Goal: Information Seeking & Learning: Learn about a topic

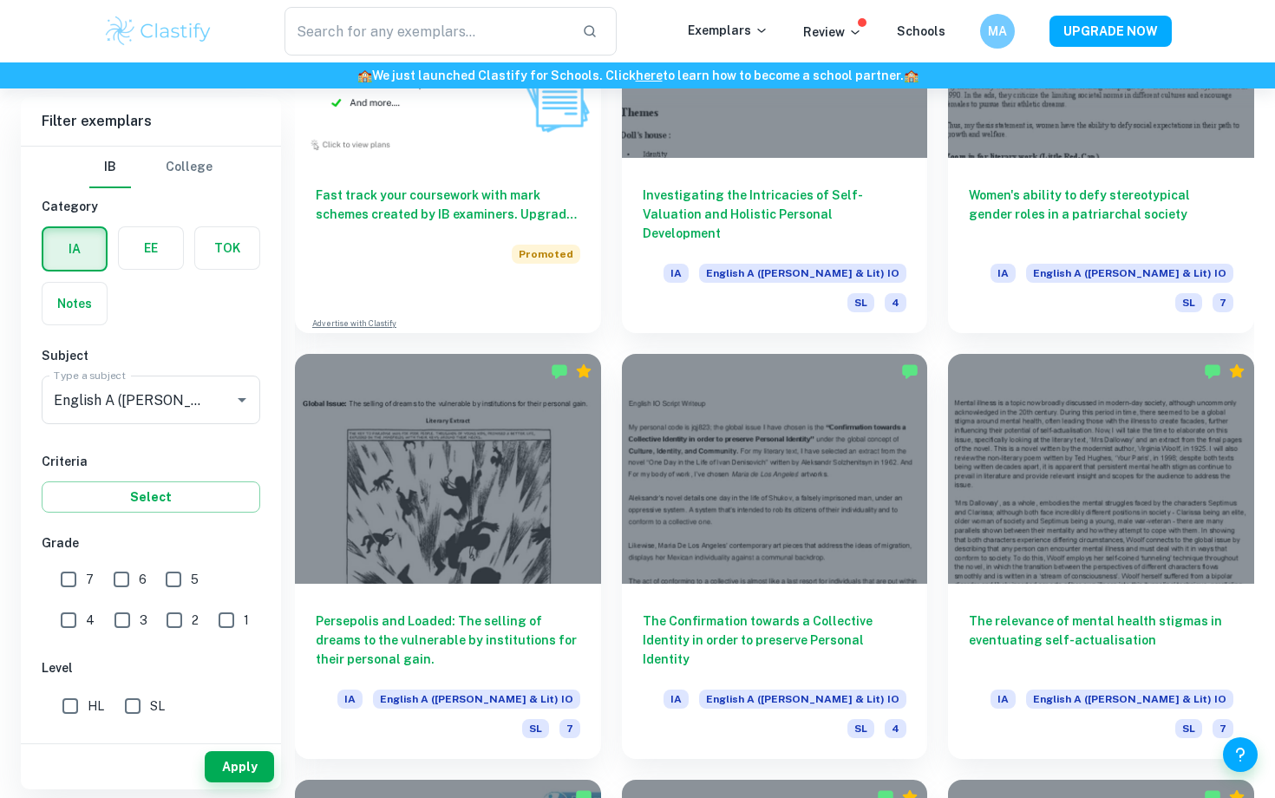
scroll to position [1462, 0]
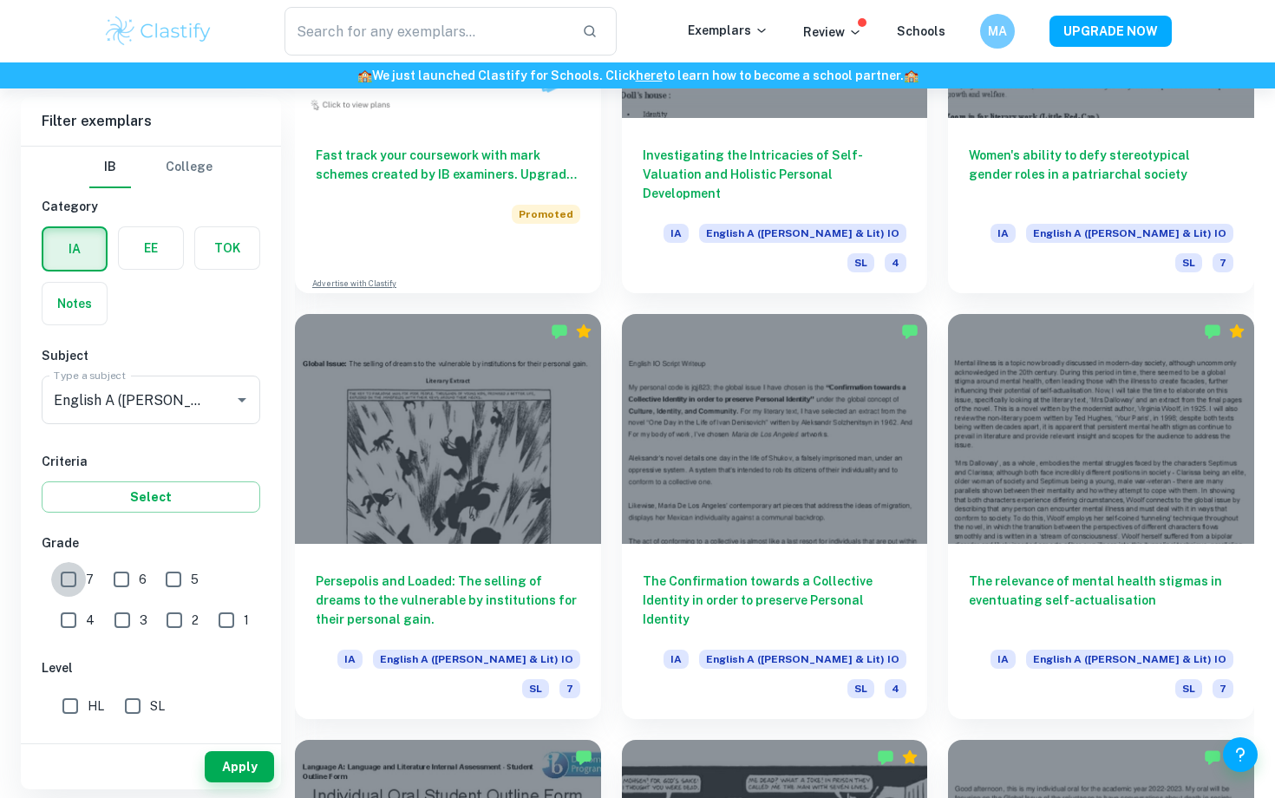
click at [79, 587] on input "7" at bounding box center [68, 579] width 35 height 35
checkbox input "true"
click at [250, 760] on button "Apply" at bounding box center [239, 766] width 69 height 31
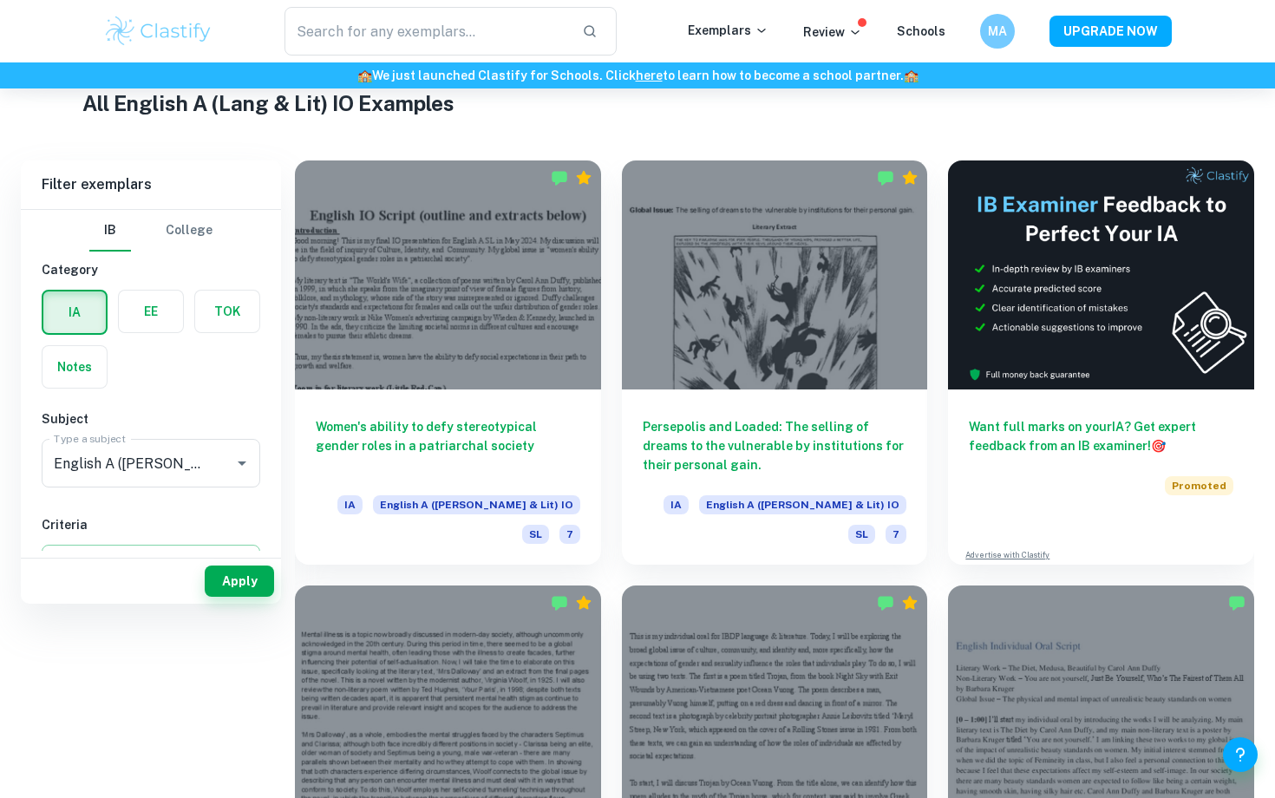
scroll to position [154, 0]
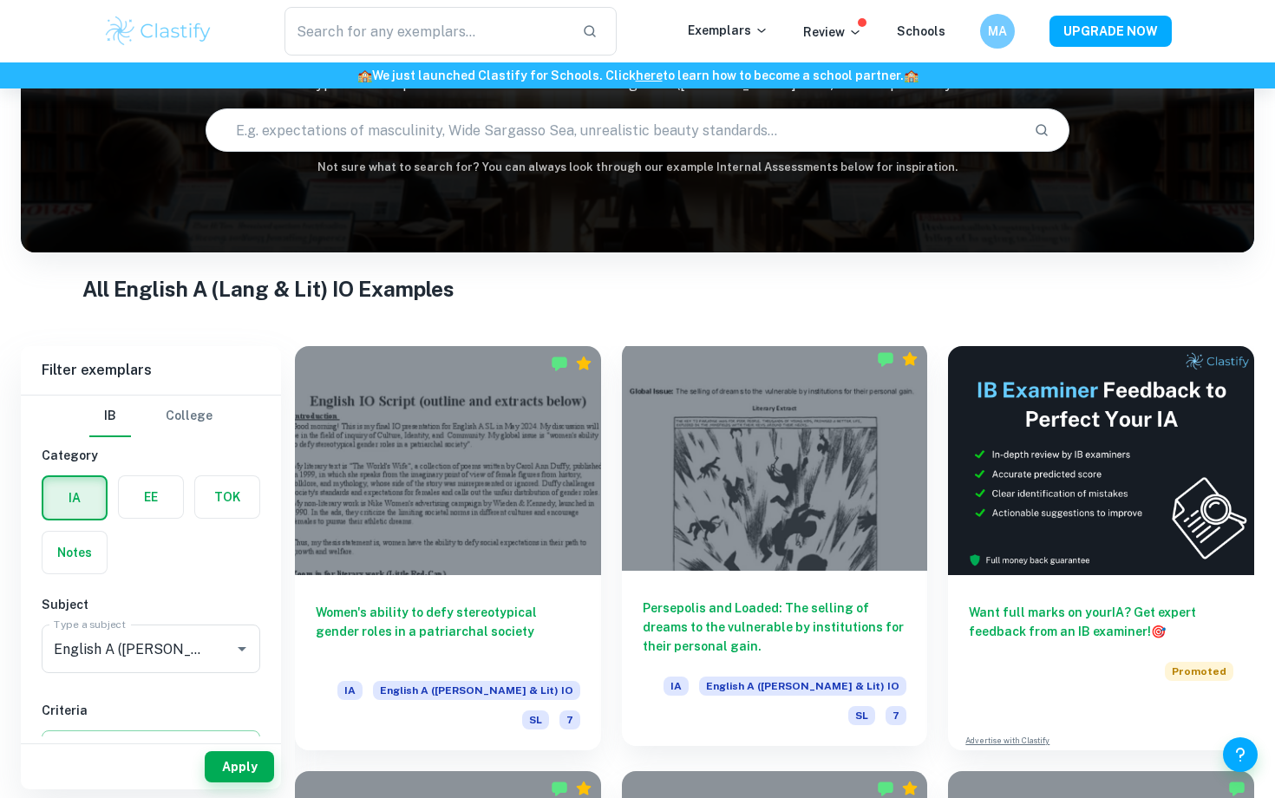
click at [648, 581] on div "Persepolis and Loaded: The selling of dreams to the vulnerable by institutions …" at bounding box center [775, 658] width 306 height 175
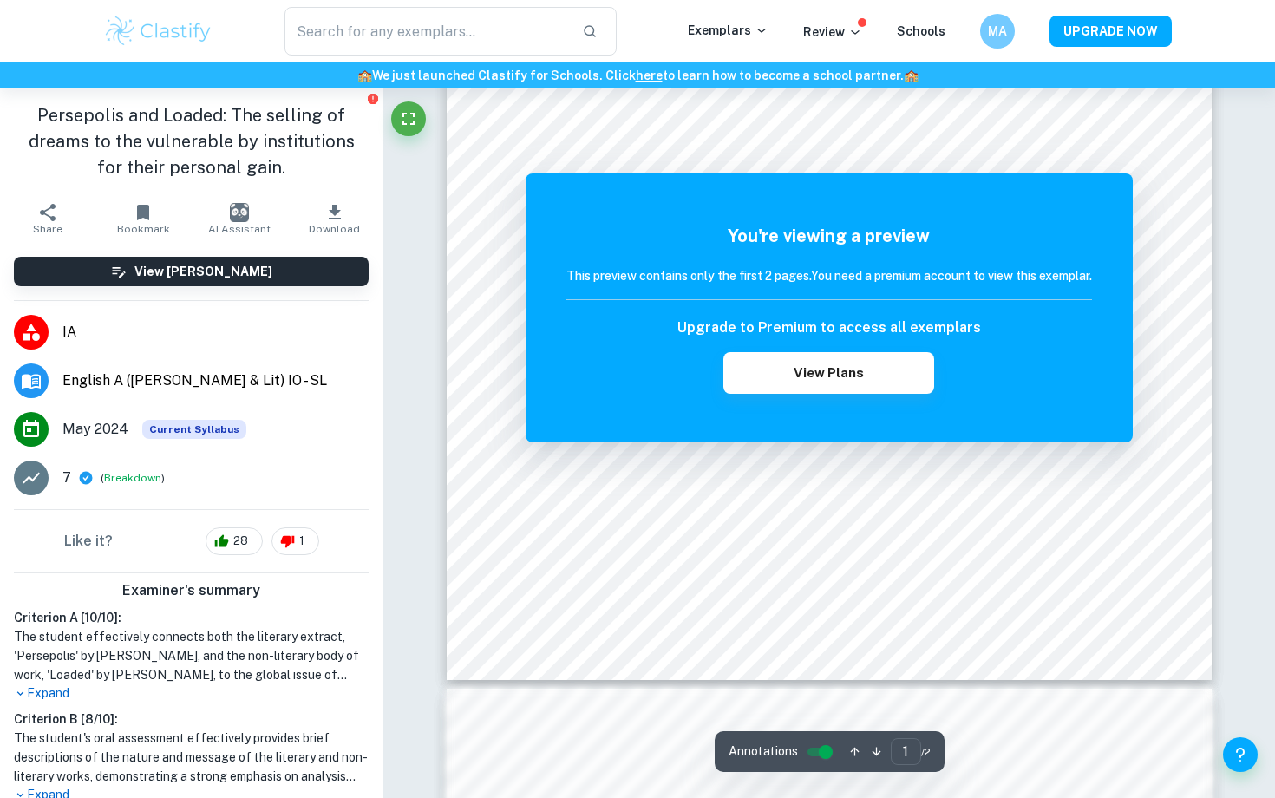
scroll to position [409, 0]
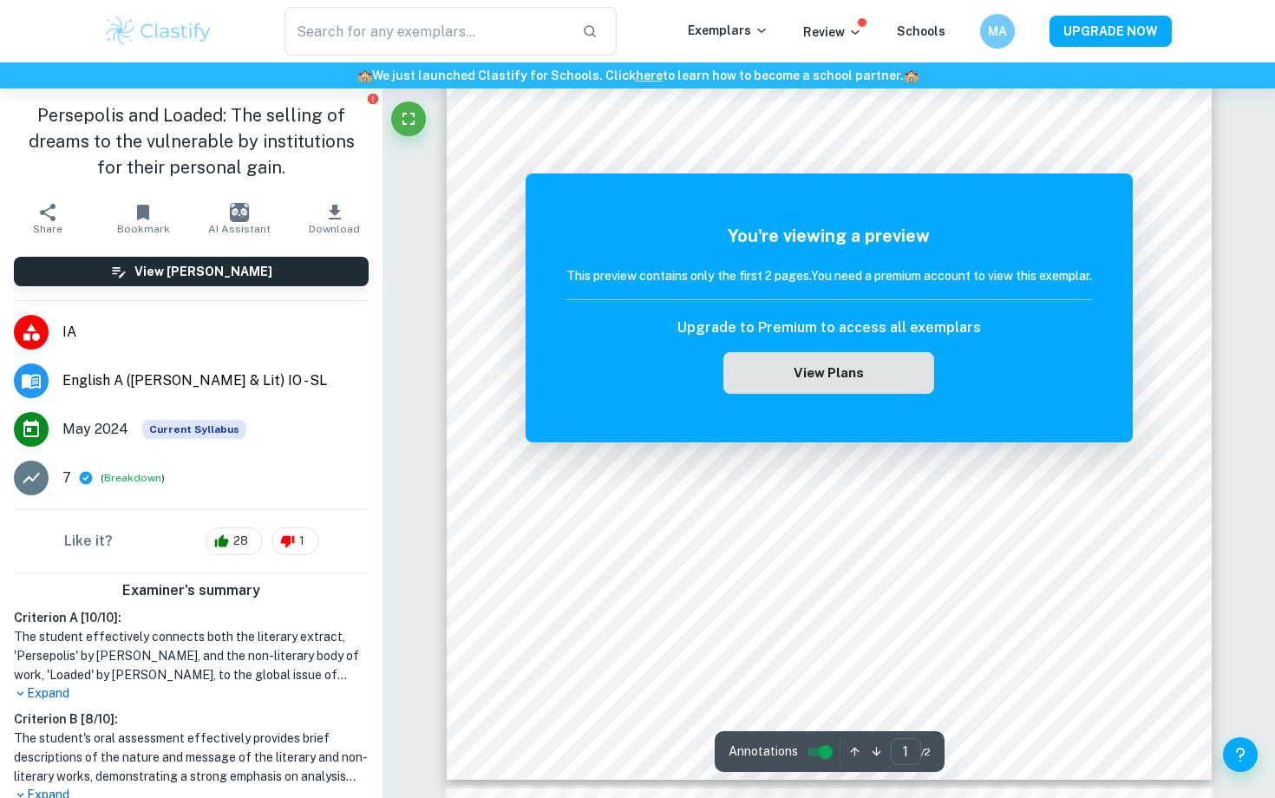
click at [869, 374] on button "View Plans" at bounding box center [829, 373] width 210 height 42
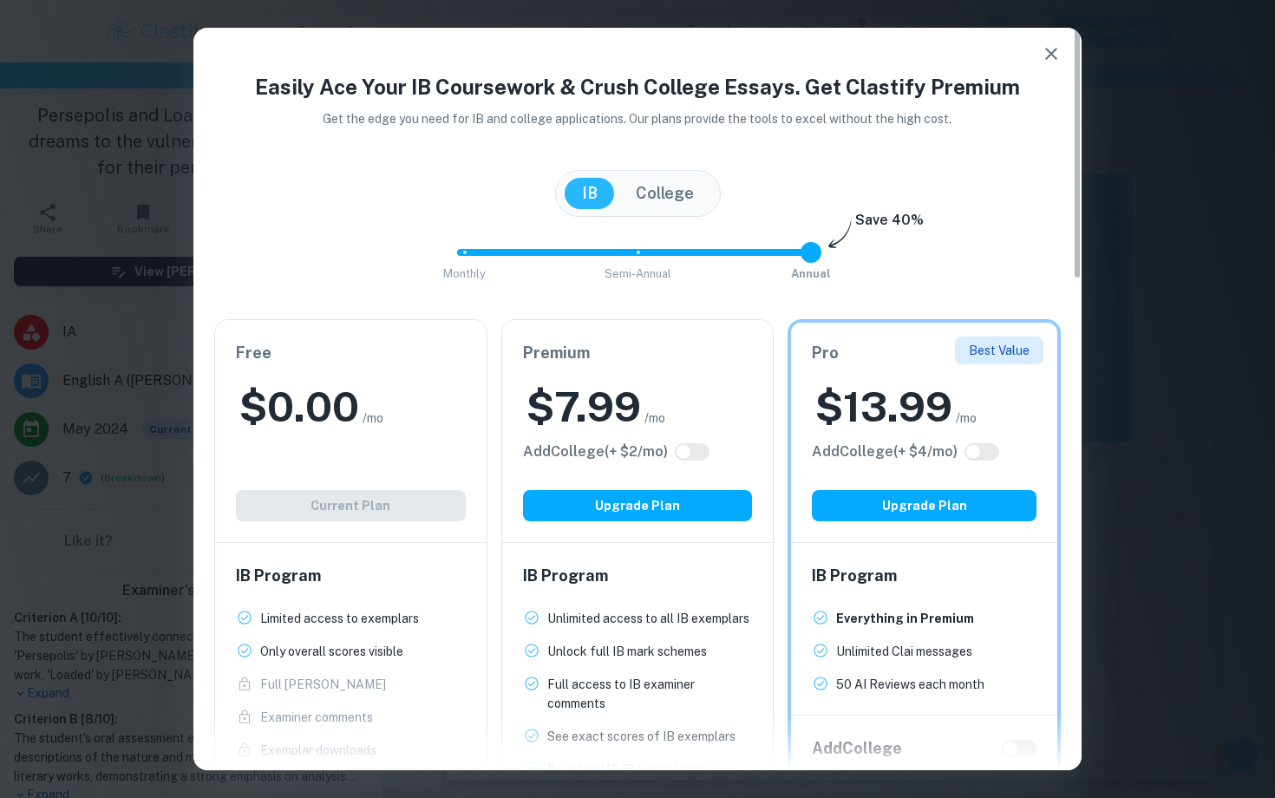
click at [1052, 59] on icon "button" at bounding box center [1051, 53] width 21 height 21
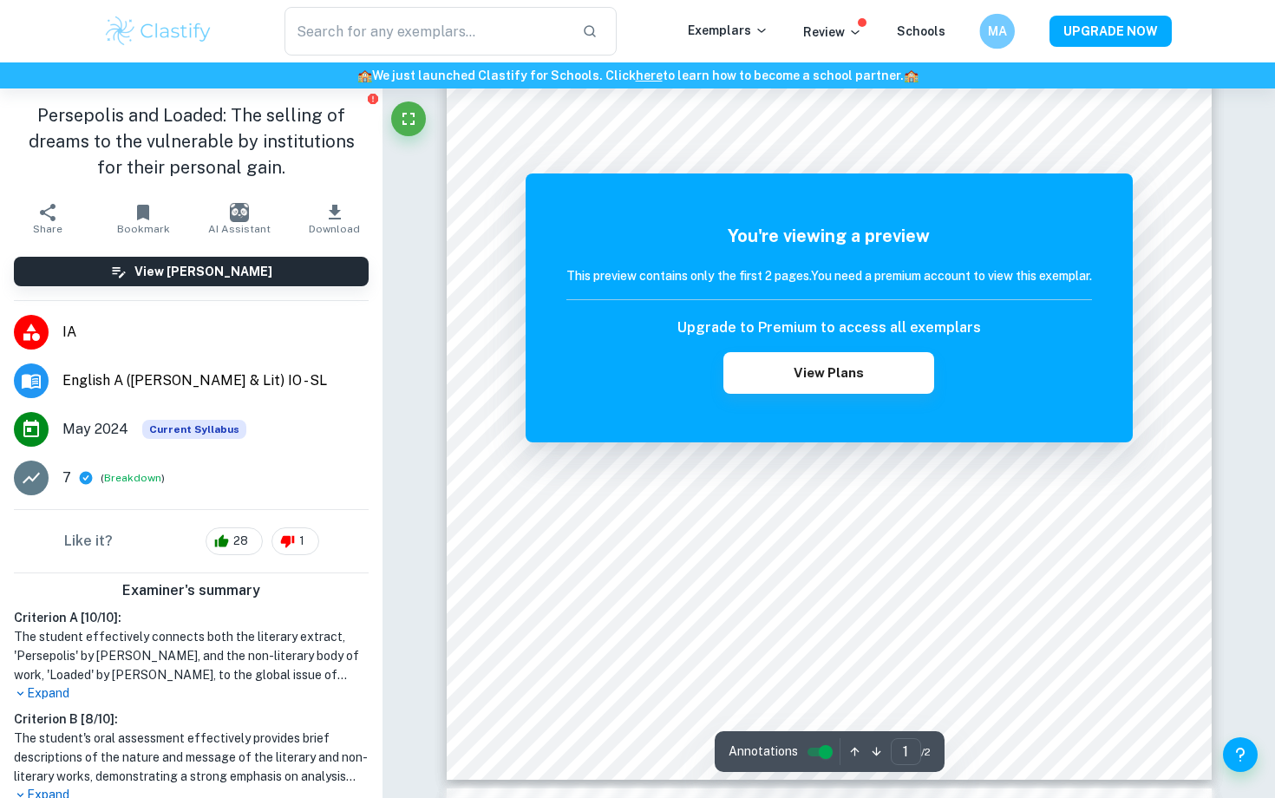
click at [1004, 45] on div "MA" at bounding box center [998, 32] width 36 height 36
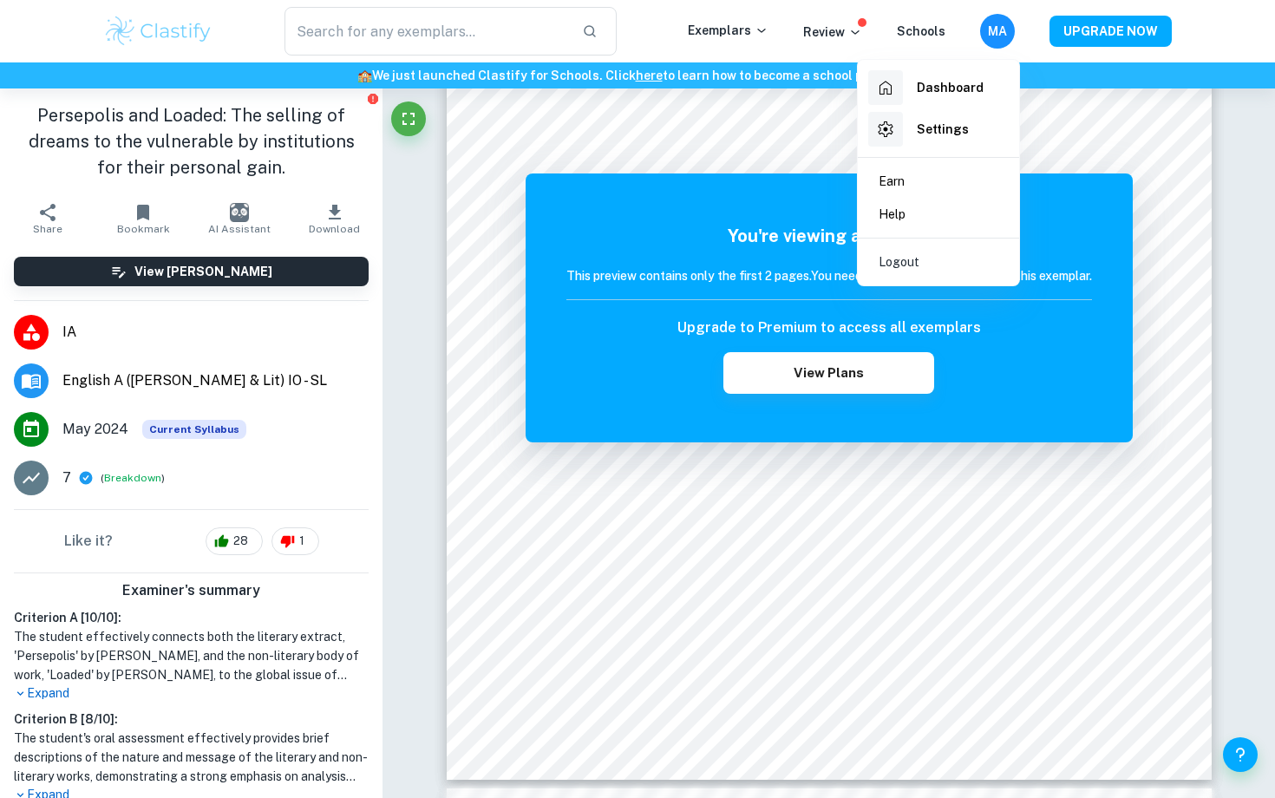
click at [999, 36] on div at bounding box center [637, 399] width 1275 height 798
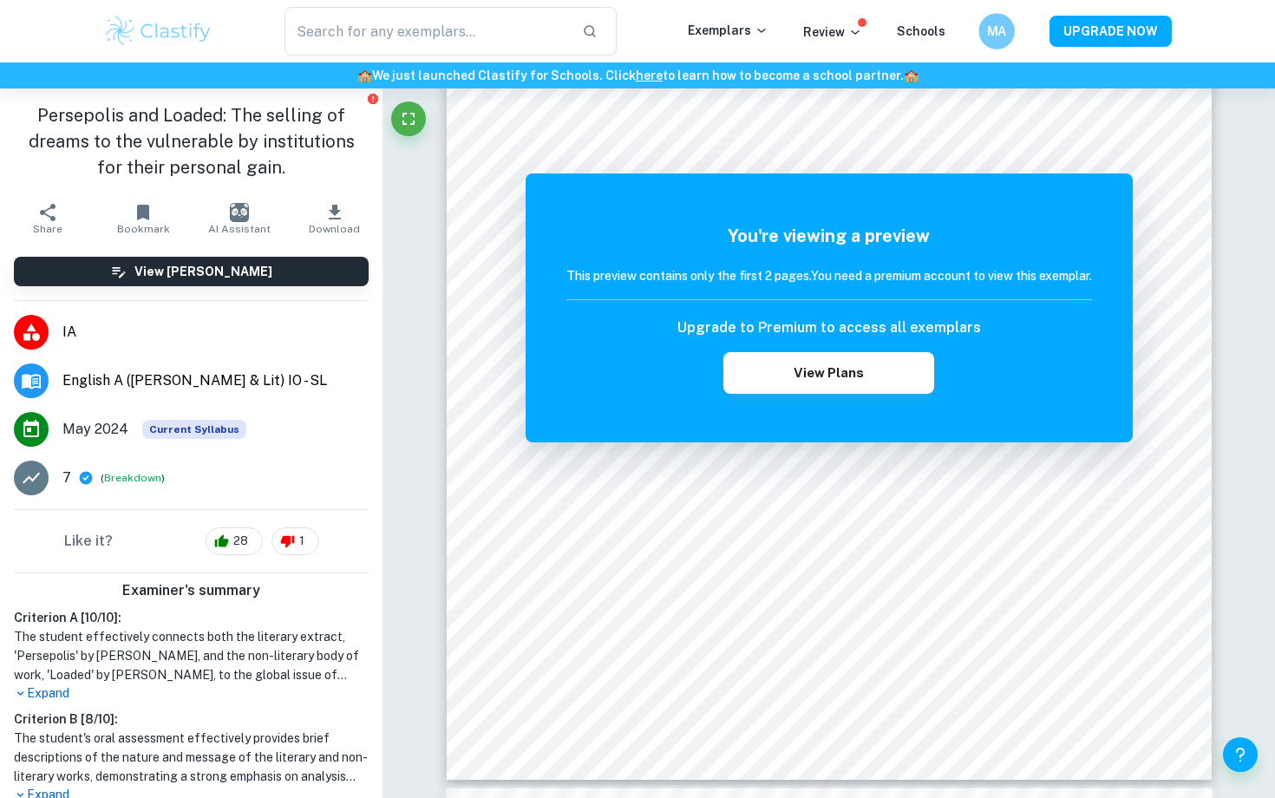
click at [999, 36] on h6 "MA" at bounding box center [996, 32] width 21 height 20
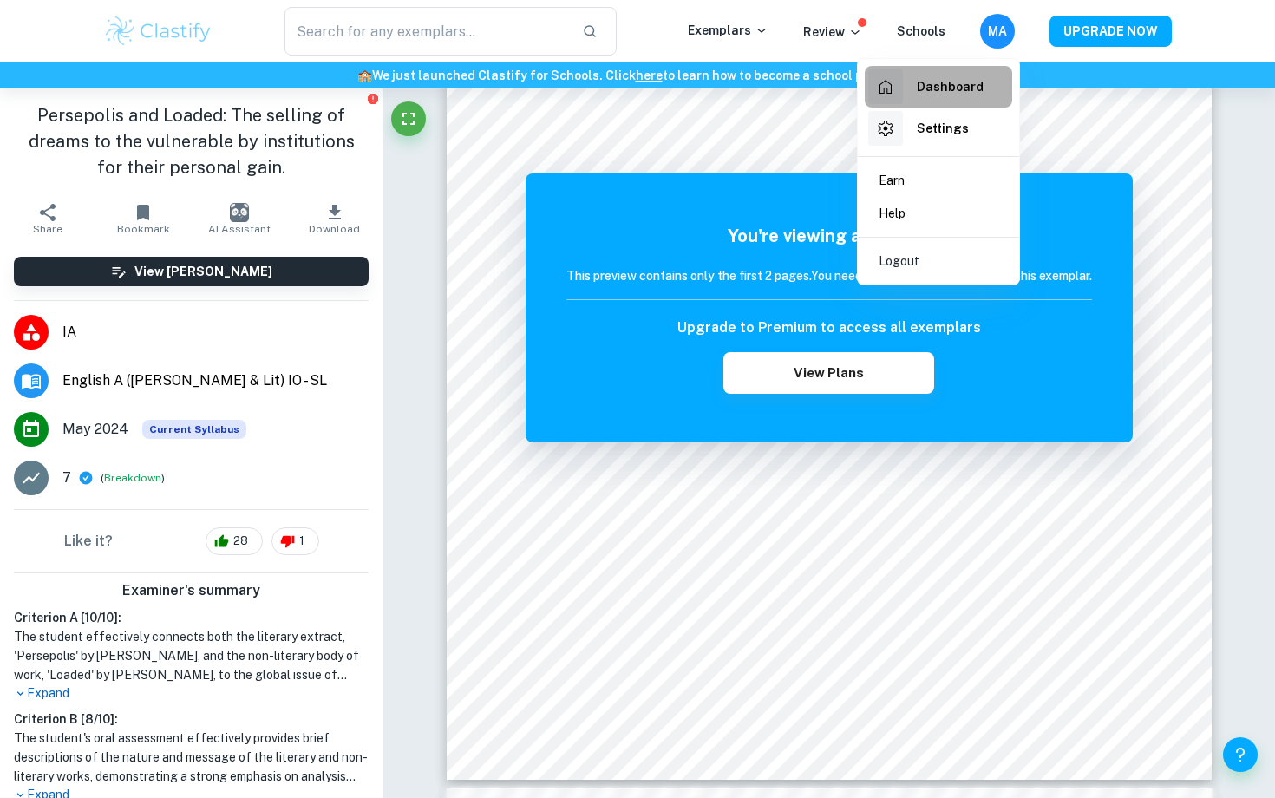
click at [963, 95] on h6 "Dashboard" at bounding box center [950, 86] width 67 height 19
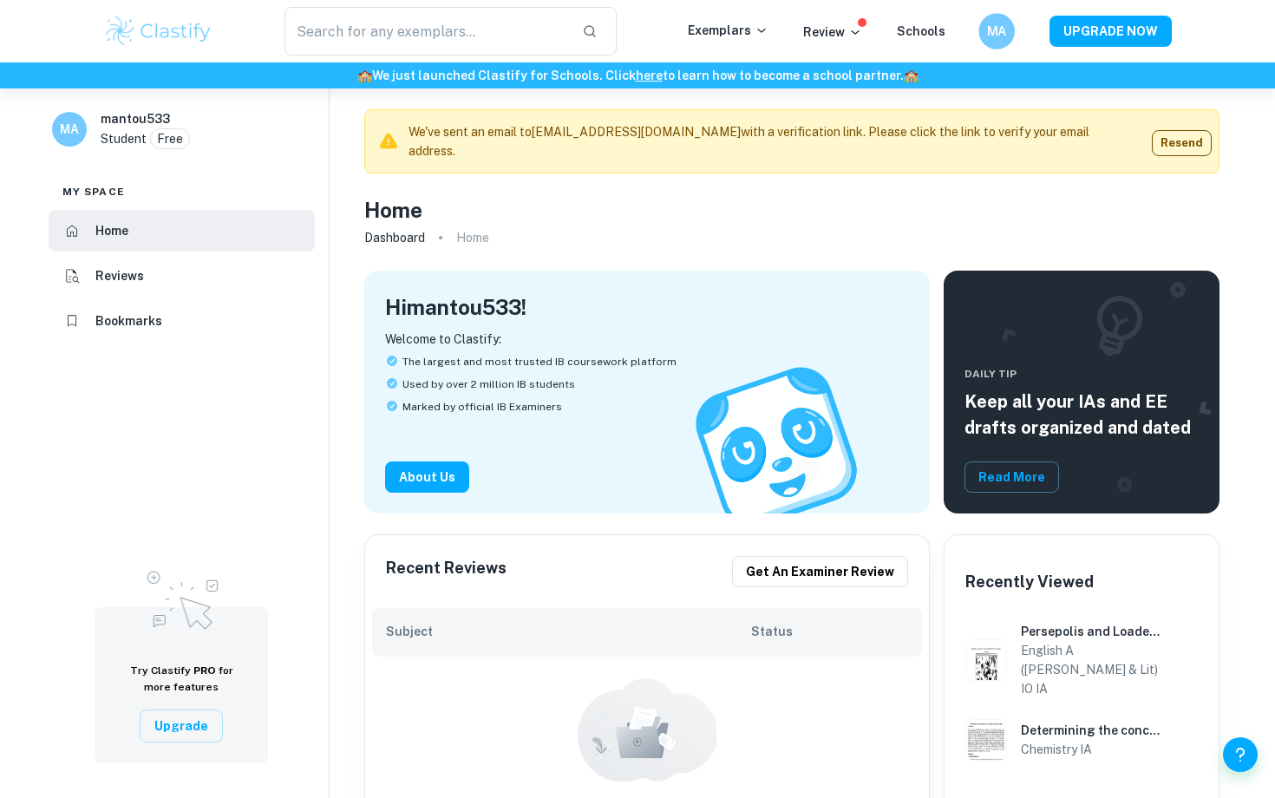
click at [1003, 39] on h6 "MA" at bounding box center [996, 32] width 21 height 20
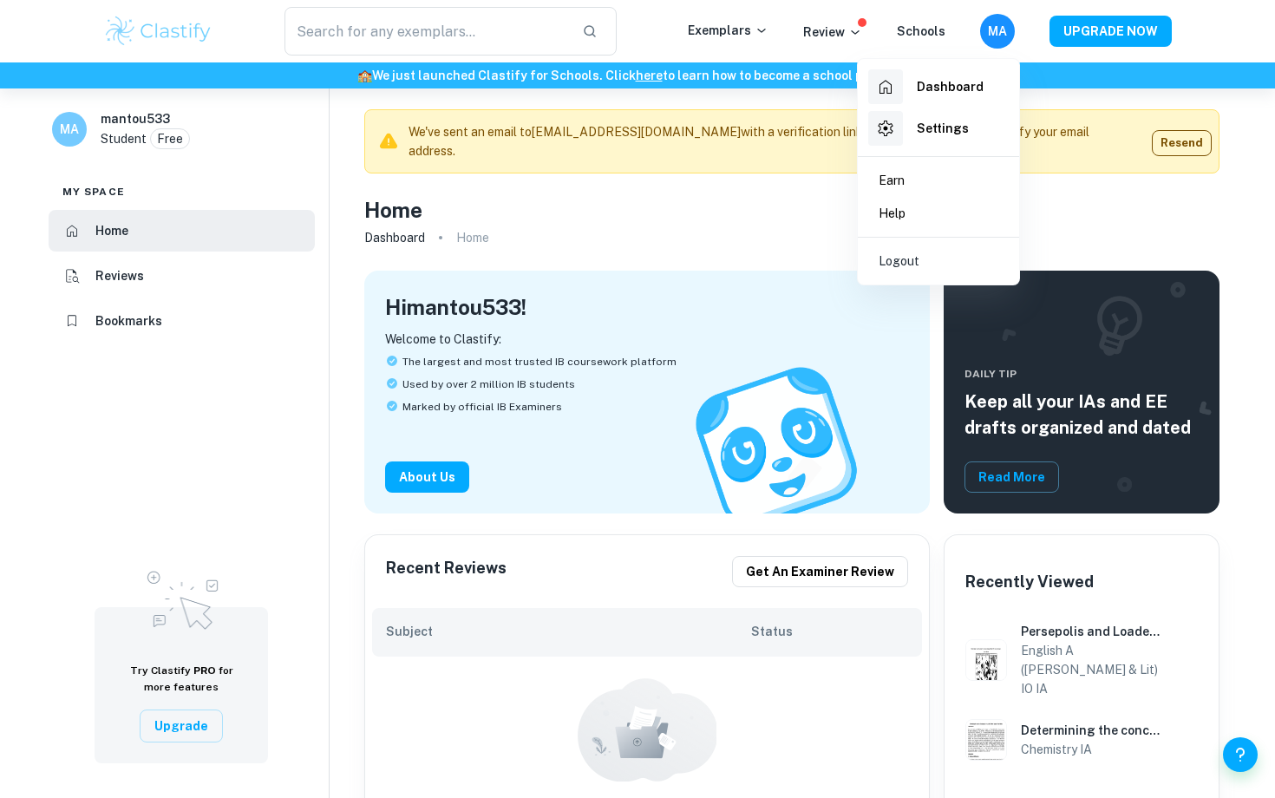
click at [960, 272] on li "Logout" at bounding box center [938, 261] width 147 height 33
